Goal: Task Accomplishment & Management: Manage account settings

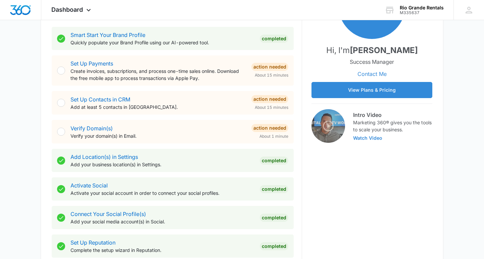
scroll to position [129, 0]
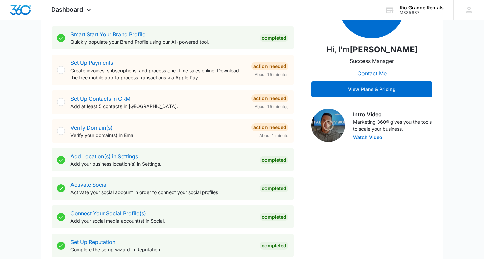
click at [61, 132] on div at bounding box center [61, 131] width 8 height 8
click at [98, 129] on link "Verify Domain(s)" at bounding box center [91, 127] width 42 height 7
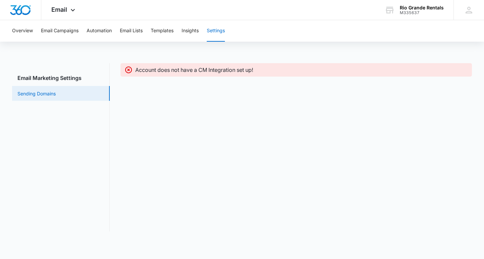
click at [53, 96] on link "Sending Domains" at bounding box center [36, 93] width 38 height 7
click at [129, 70] on icon at bounding box center [128, 69] width 7 height 7
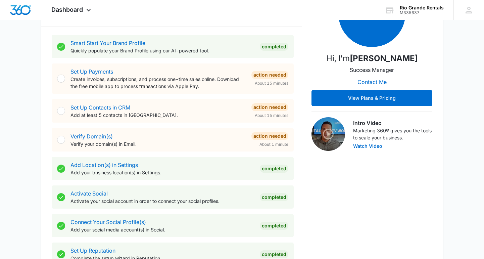
scroll to position [125, 0]
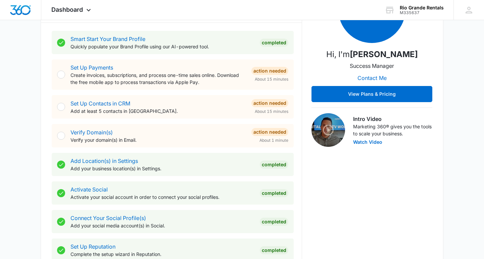
click at [62, 134] on div at bounding box center [61, 136] width 8 height 8
click at [105, 104] on link "Set Up Contacts in CRM" at bounding box center [100, 103] width 60 height 7
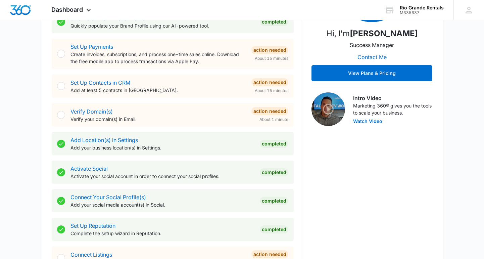
scroll to position [146, 0]
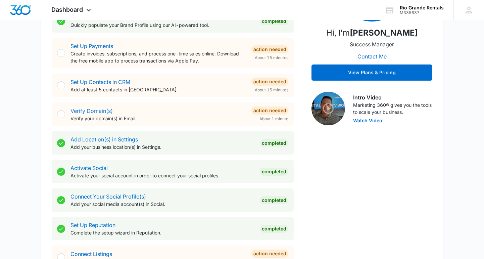
click at [97, 110] on link "Verify Domain(s)" at bounding box center [91, 110] width 42 height 7
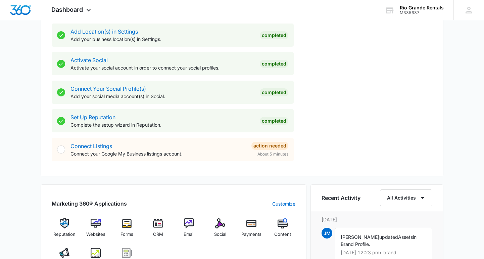
scroll to position [254, 0]
click at [86, 147] on link "Connect Listings" at bounding box center [91, 145] width 42 height 7
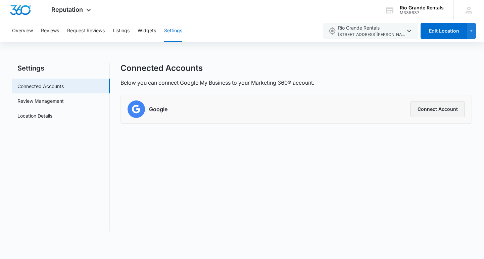
click at [423, 108] on button "Connect Account" at bounding box center [437, 109] width 54 height 16
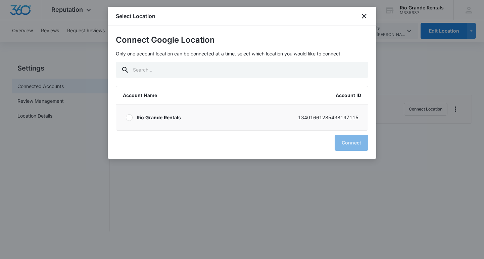
click at [134, 116] on label "Rio Grande Rentals 13401661285438197115" at bounding box center [242, 117] width 252 height 26
click at [126, 117] on input "Rio Grande Rentals 13401661285438197115" at bounding box center [126, 117] width 0 height 0
radio input "true"
click at [347, 144] on button "Connect" at bounding box center [352, 143] width 34 height 16
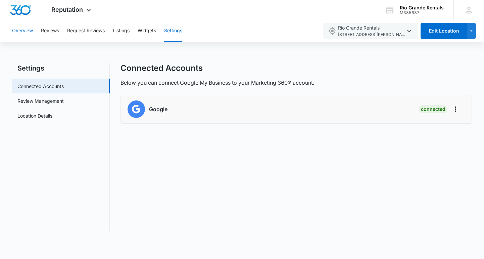
click at [25, 28] on button "Overview" at bounding box center [22, 30] width 21 height 21
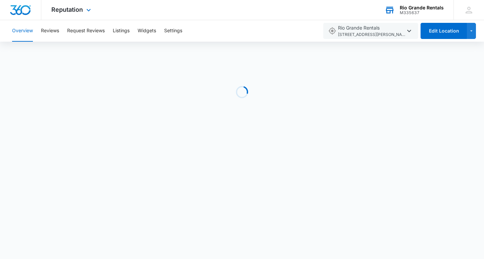
click at [414, 9] on div "Rio Grande Rentals" at bounding box center [422, 7] width 44 height 5
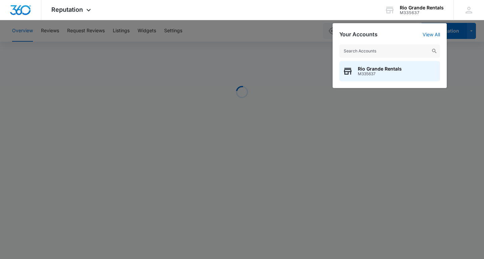
click at [286, 63] on div at bounding box center [242, 129] width 484 height 259
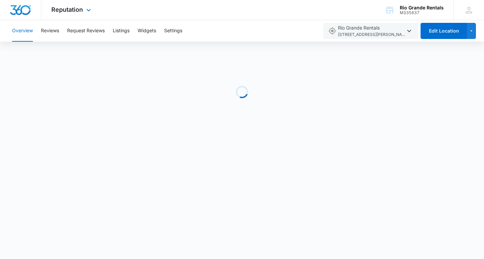
click at [31, 7] on img "Dashboard" at bounding box center [20, 10] width 21 height 10
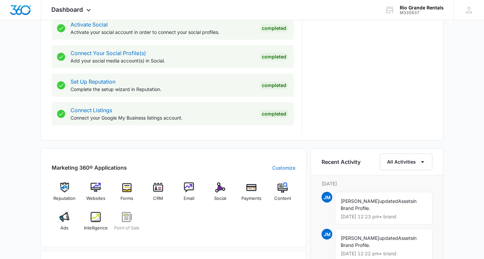
scroll to position [322, 0]
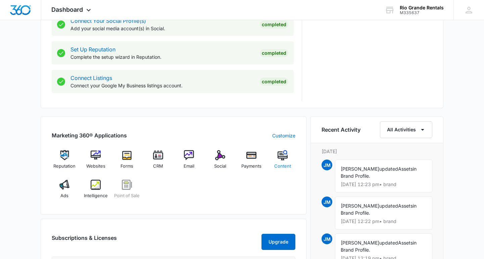
click at [281, 154] on img at bounding box center [283, 155] width 10 height 10
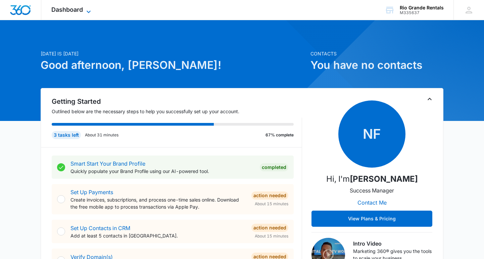
click at [89, 12] on icon at bounding box center [89, 11] width 4 height 2
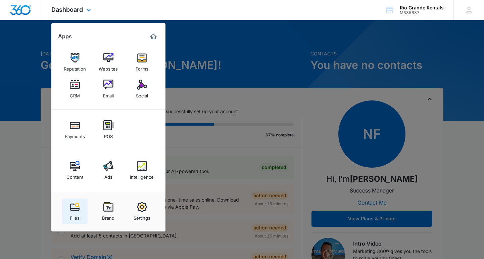
click at [76, 210] on img at bounding box center [75, 207] width 10 height 10
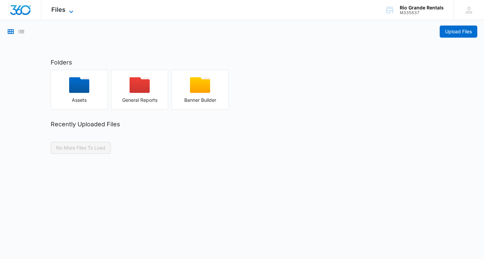
click at [70, 9] on icon at bounding box center [71, 12] width 8 height 8
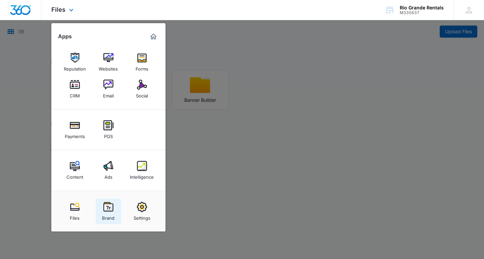
click at [113, 205] on link "Brand" at bounding box center [109, 211] width 26 height 26
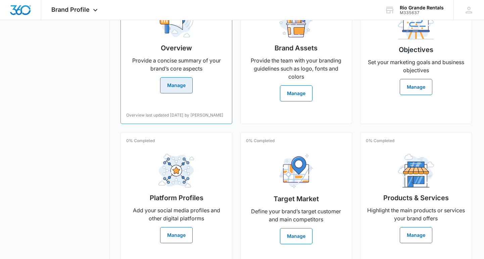
scroll to position [193, 0]
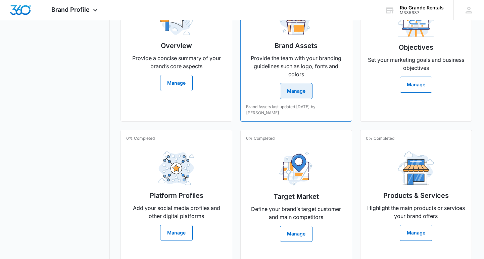
click at [304, 95] on button "Manage" at bounding box center [296, 91] width 33 height 16
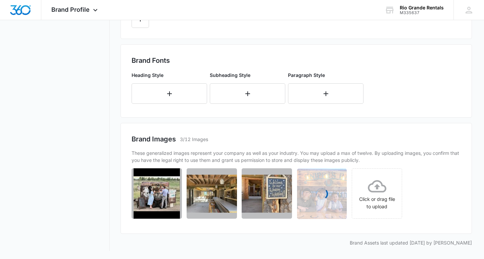
scroll to position [304, 0]
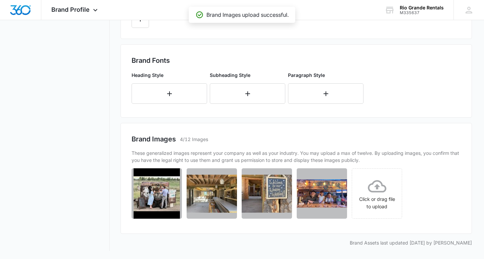
click at [323, 187] on img at bounding box center [322, 193] width 50 height 28
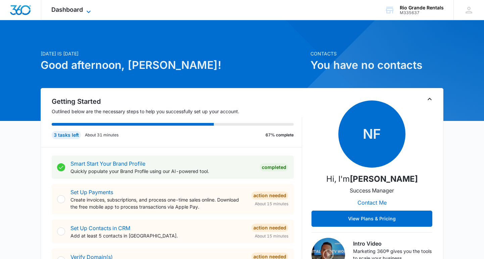
click at [87, 10] on icon at bounding box center [89, 12] width 8 height 8
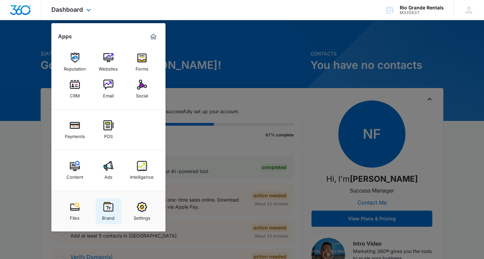
click at [113, 210] on img at bounding box center [108, 207] width 10 height 10
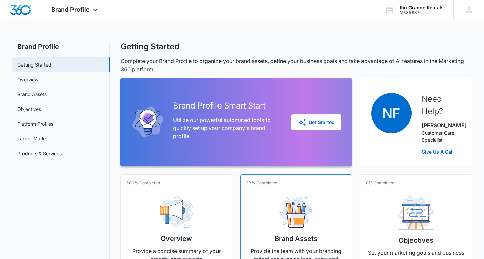
click at [290, 216] on img at bounding box center [296, 212] width 34 height 32
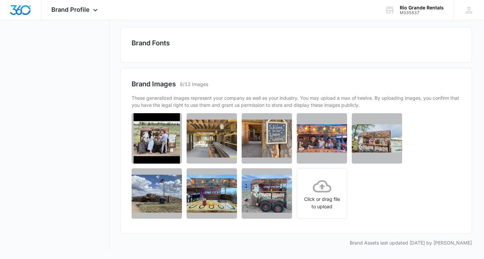
scroll to position [322, 0]
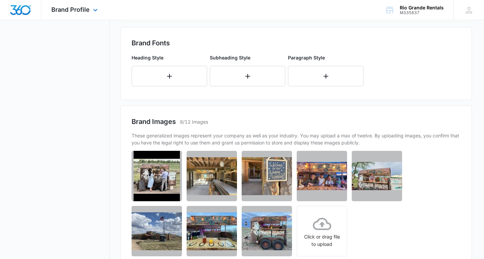
drag, startPoint x: 353, startPoint y: 8, endPoint x: 326, endPoint y: 6, distance: 27.3
click at [326, 5] on div "Brand Profile Apps Reputation Websites Forms CRM Email Social Payments POS Cont…" at bounding box center [242, 10] width 484 height 20
